Goal: Navigation & Orientation: Find specific page/section

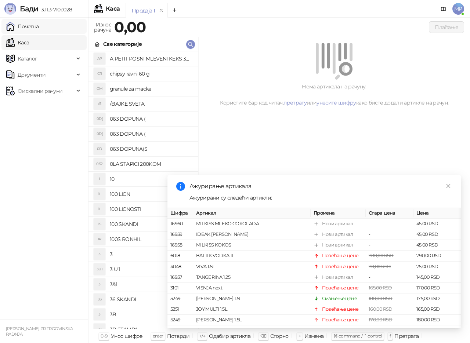
click at [33, 28] on link "Почетна" at bounding box center [22, 26] width 33 height 15
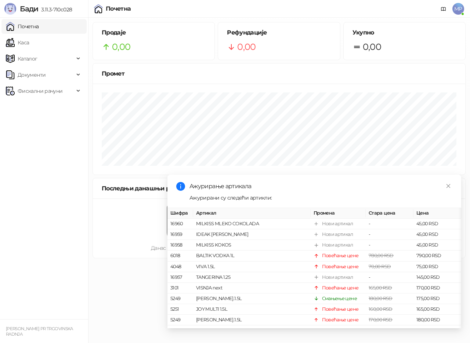
click at [33, 28] on link "Почетна" at bounding box center [22, 26] width 33 height 15
click at [25, 43] on link "Каса" at bounding box center [17, 42] width 23 height 15
click at [32, 27] on link "Почетна" at bounding box center [22, 26] width 33 height 15
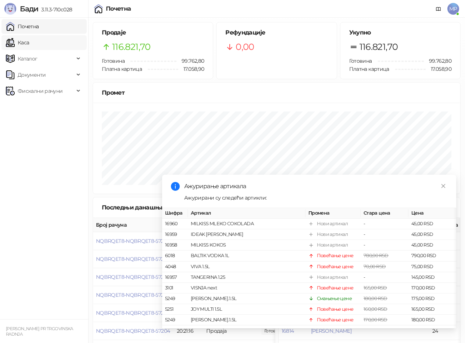
click at [27, 43] on link "Каса" at bounding box center [17, 42] width 23 height 15
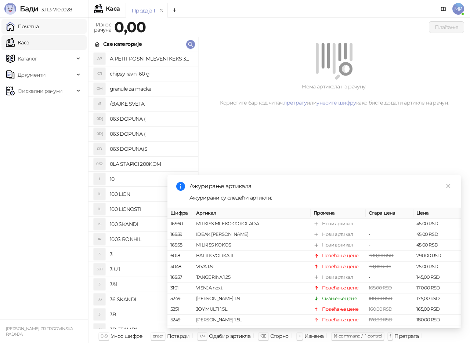
click at [32, 29] on link "Почетна" at bounding box center [22, 26] width 33 height 15
